Goal: Navigation & Orientation: Find specific page/section

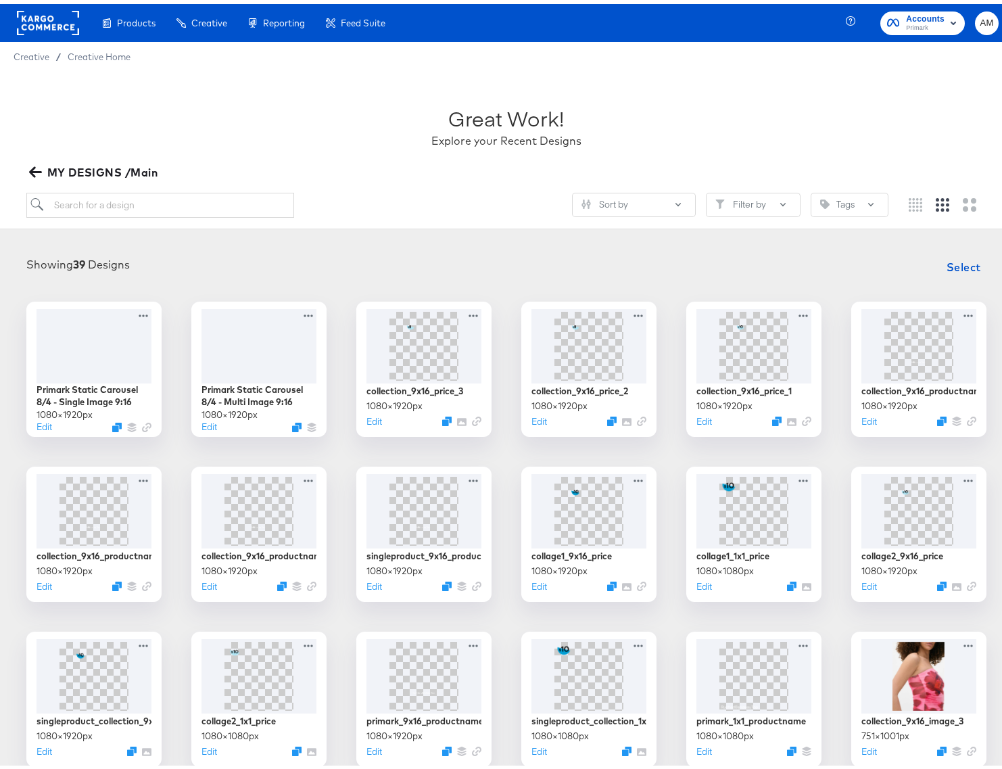
click at [55, 16] on rect at bounding box center [48, 19] width 62 height 24
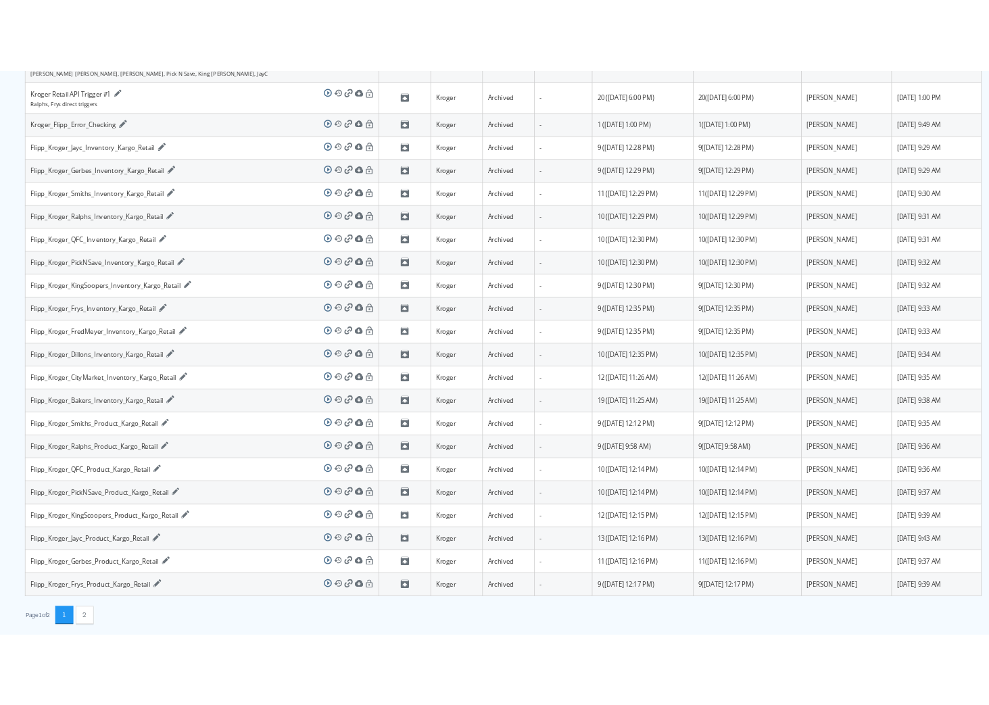
scroll to position [250, 0]
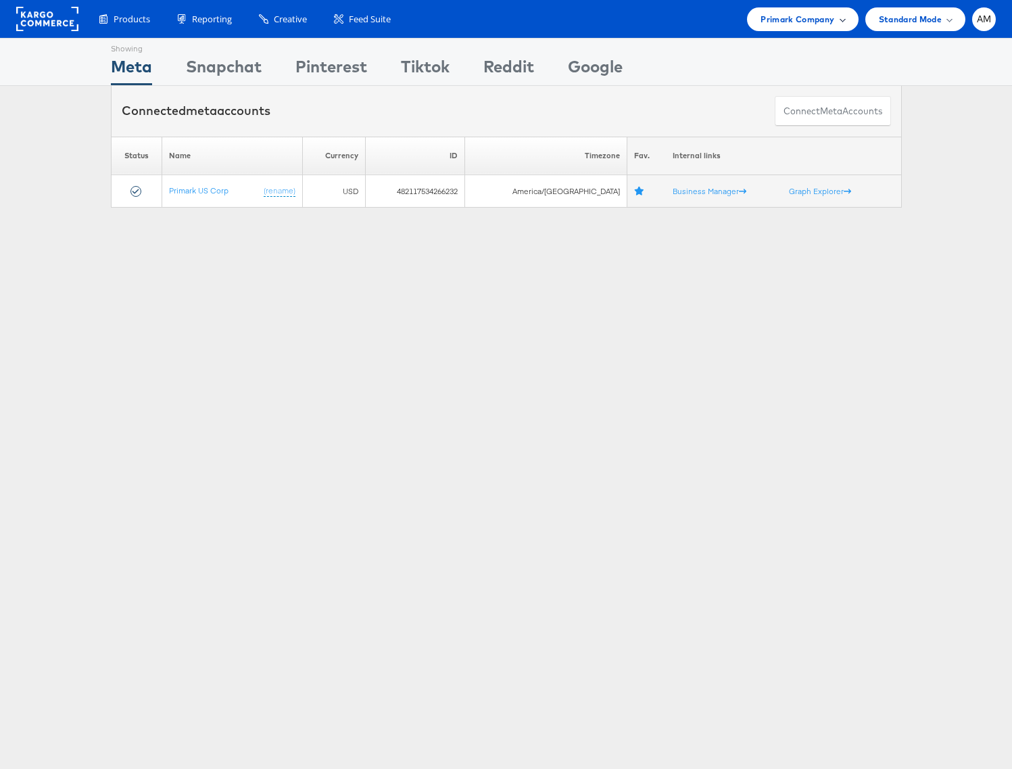
click at [790, 20] on span "Primark Company" at bounding box center [798, 19] width 74 height 14
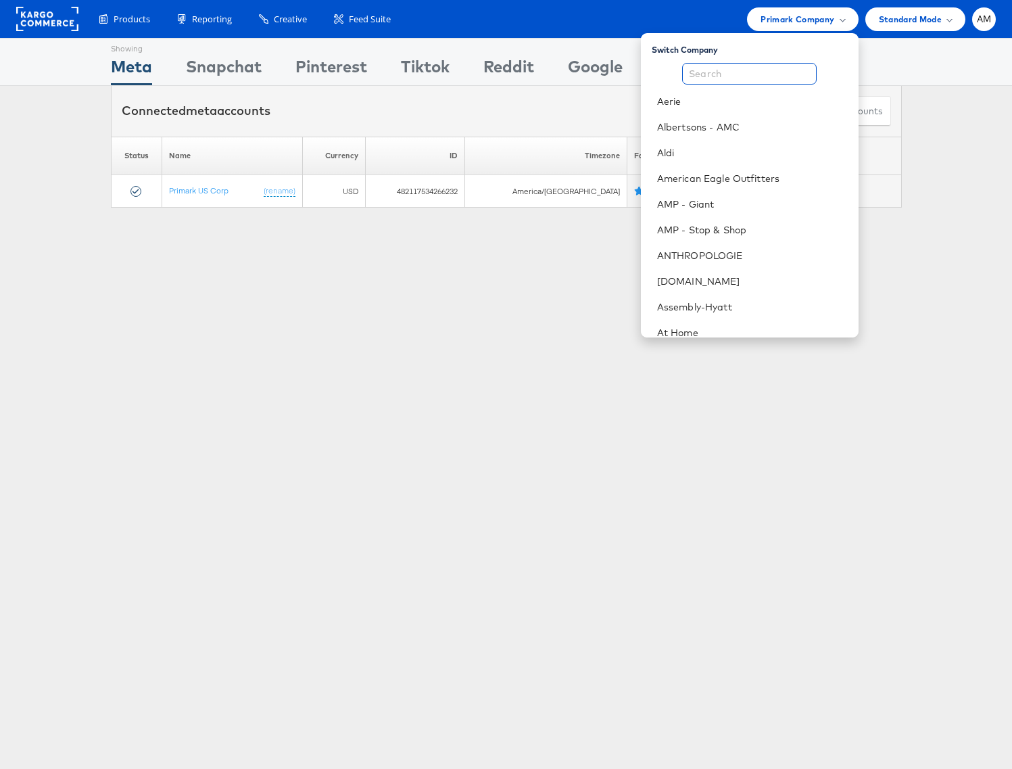
click at [756, 75] on input "text" at bounding box center [749, 74] width 135 height 22
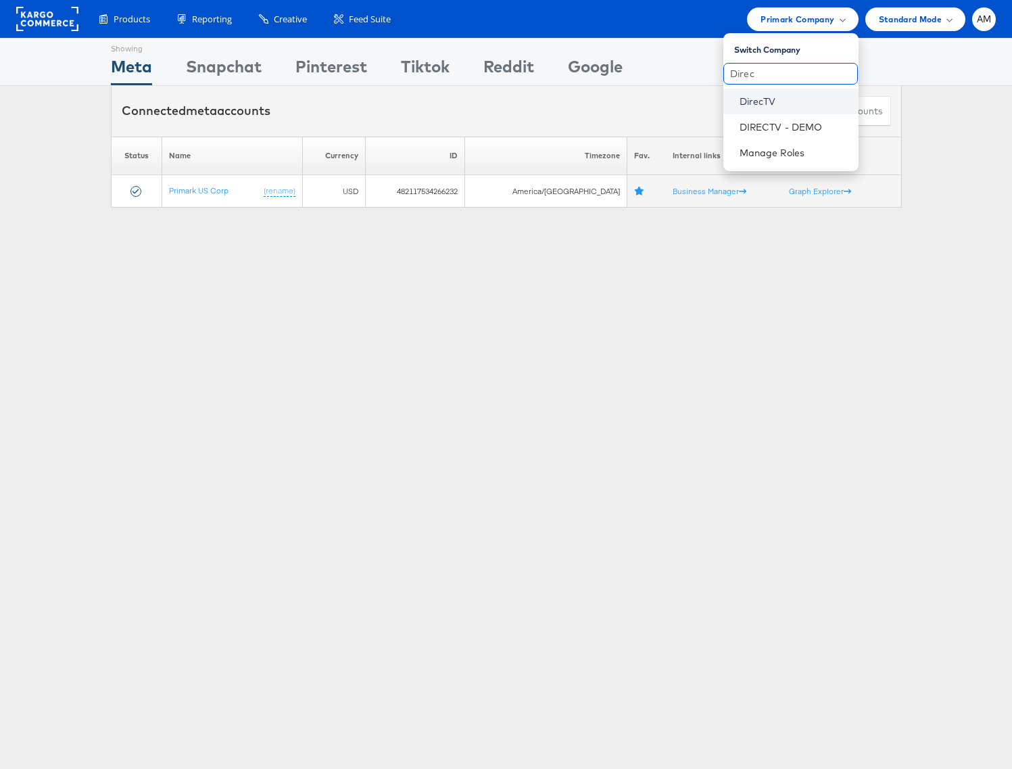
type input "Direc"
click at [753, 102] on link "DirecTV" at bounding box center [794, 102] width 108 height 14
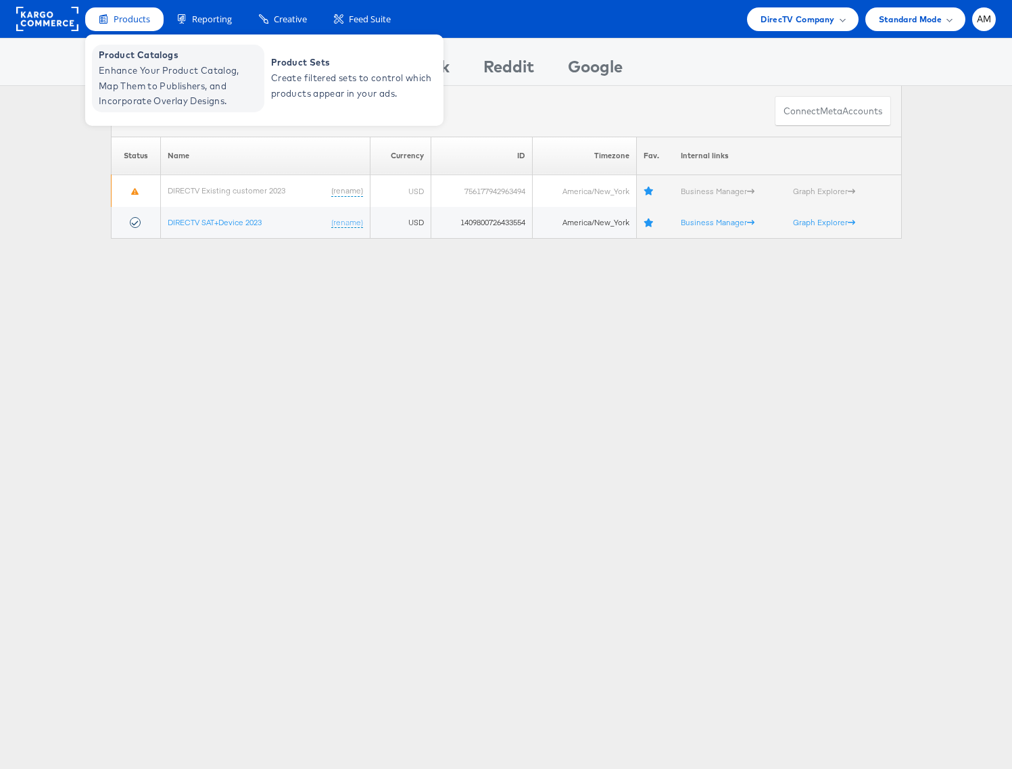
click at [147, 68] on span "Enhance Your Product Catalog, Map Them to Publishers, and Incorporate Overlay D…" at bounding box center [180, 86] width 162 height 46
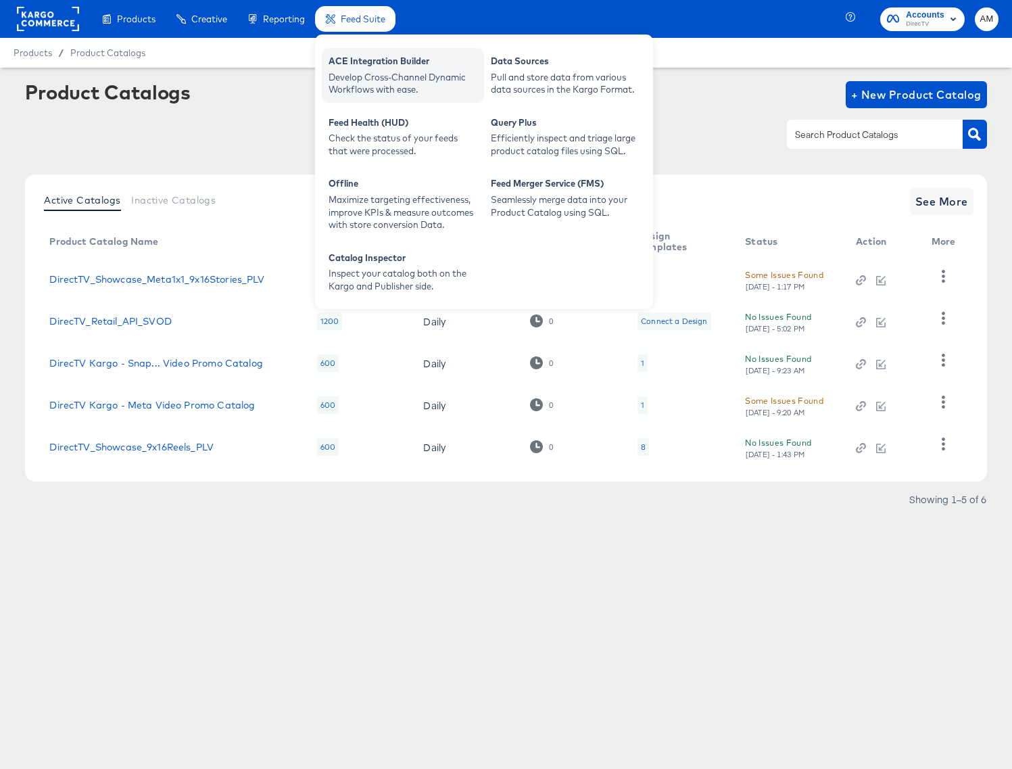
click at [364, 63] on div "ACE Integration Builder" at bounding box center [403, 63] width 149 height 16
